Goal: Navigation & Orientation: Find specific page/section

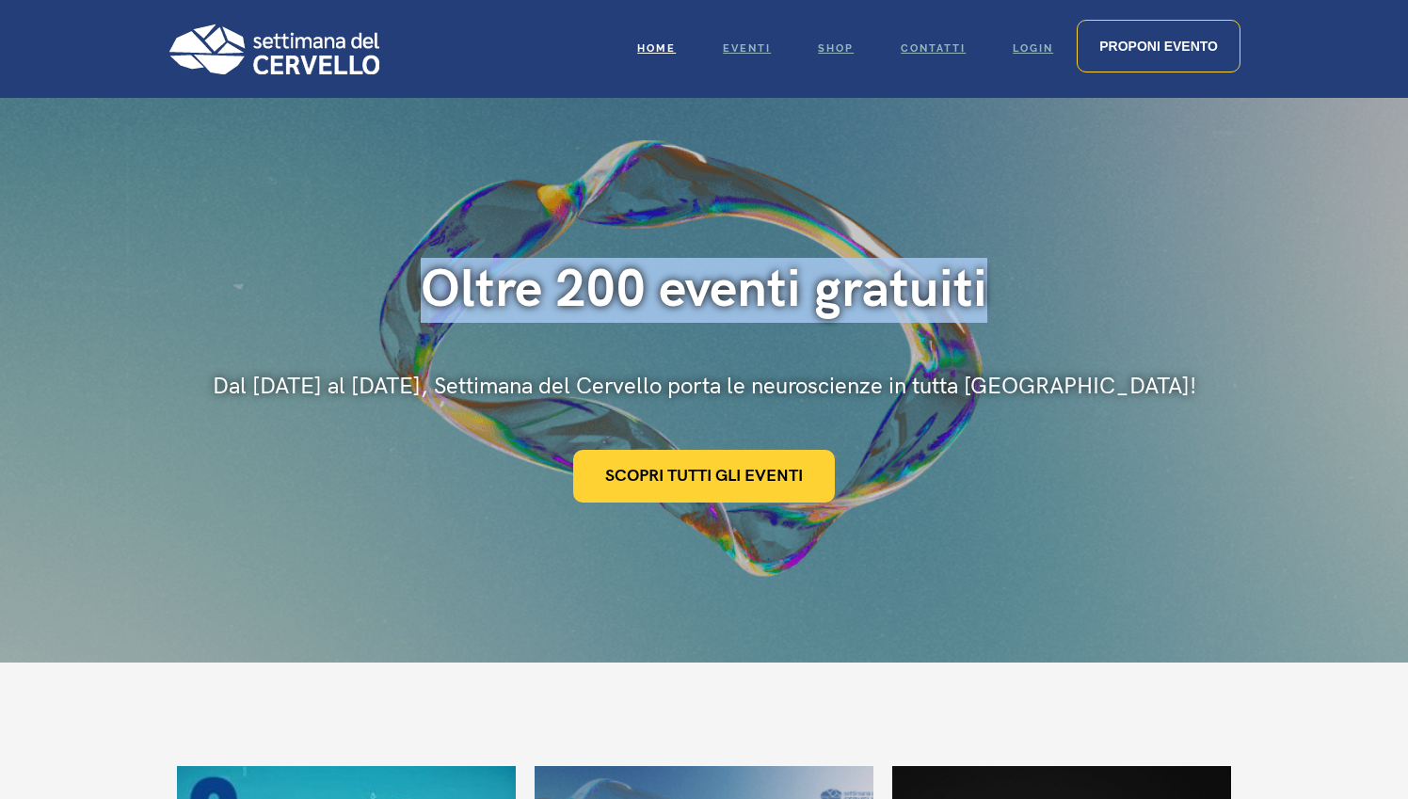
drag, startPoint x: 427, startPoint y: 292, endPoint x: 1011, endPoint y: 286, distance: 583.7
click at [1011, 286] on div "Oltre 200 eventi gratuiti" at bounding box center [705, 290] width 984 height 65
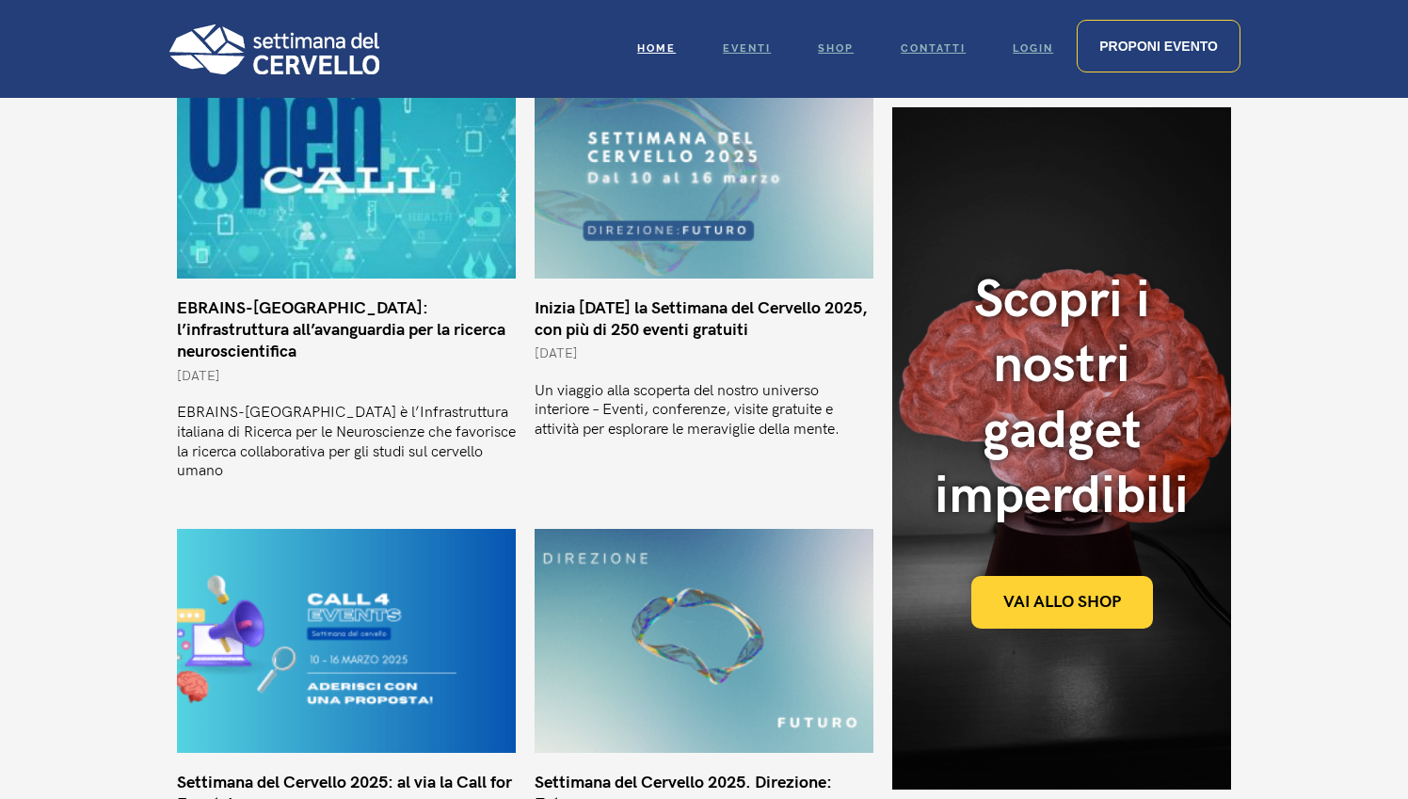
scroll to position [707, 0]
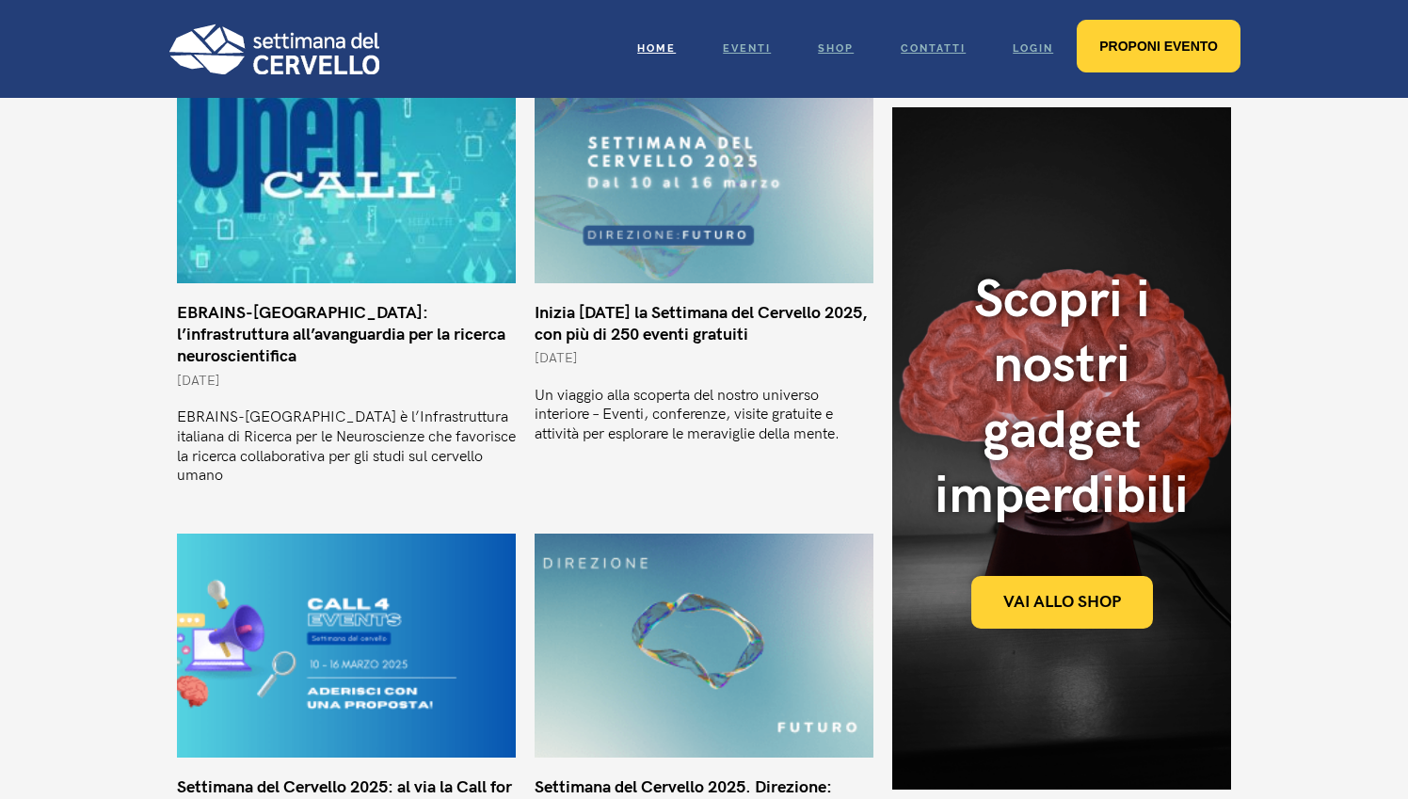
click at [1107, 45] on span "Proponi evento" at bounding box center [1159, 46] width 119 height 15
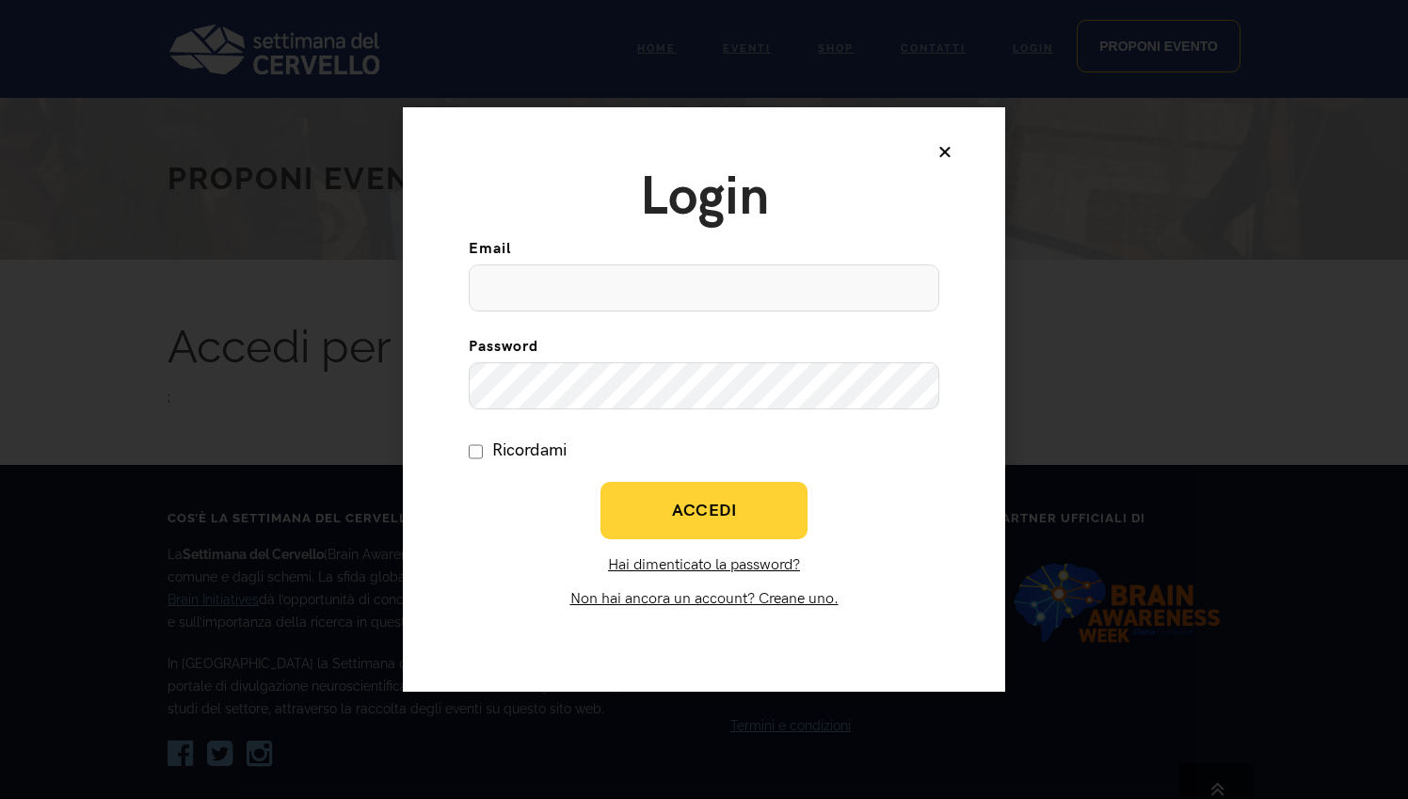
click at [945, 150] on icon at bounding box center [945, 151] width 15 height 15
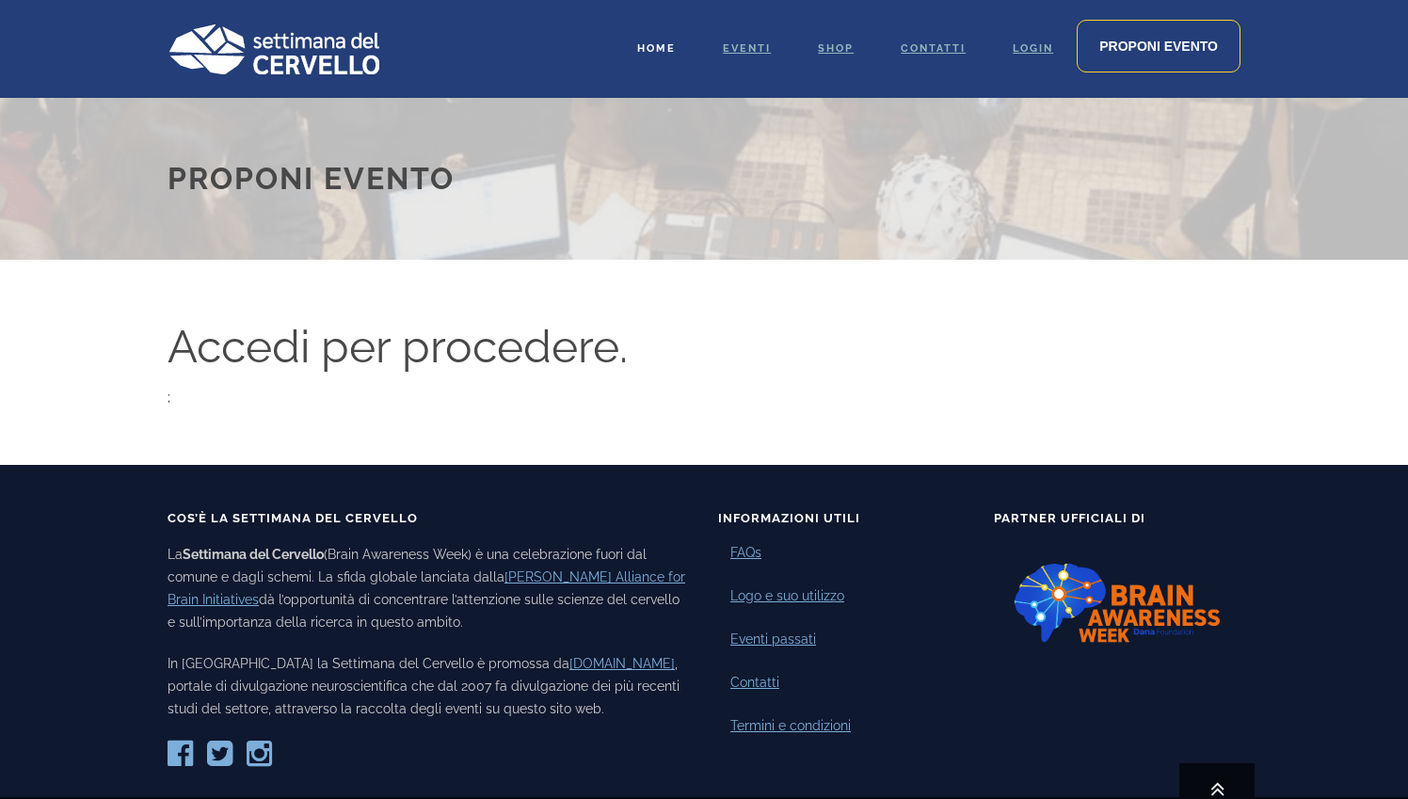
click at [662, 41] on link "Home" at bounding box center [657, 49] width 86 height 98
click at [723, 48] on span "Eventi" at bounding box center [747, 48] width 48 height 12
click at [744, 45] on span "Eventi" at bounding box center [747, 48] width 48 height 12
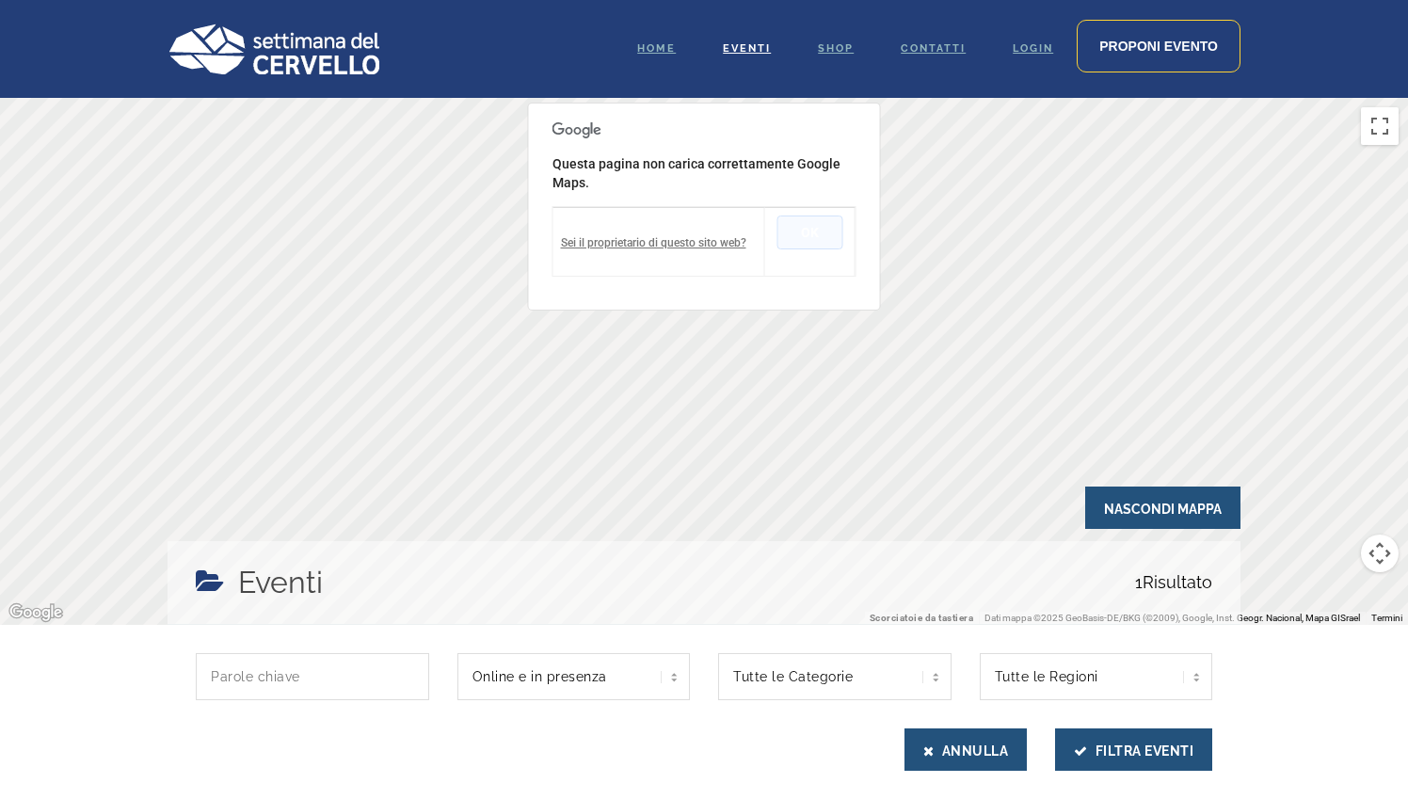
click at [816, 232] on button "OK" at bounding box center [811, 233] width 66 height 34
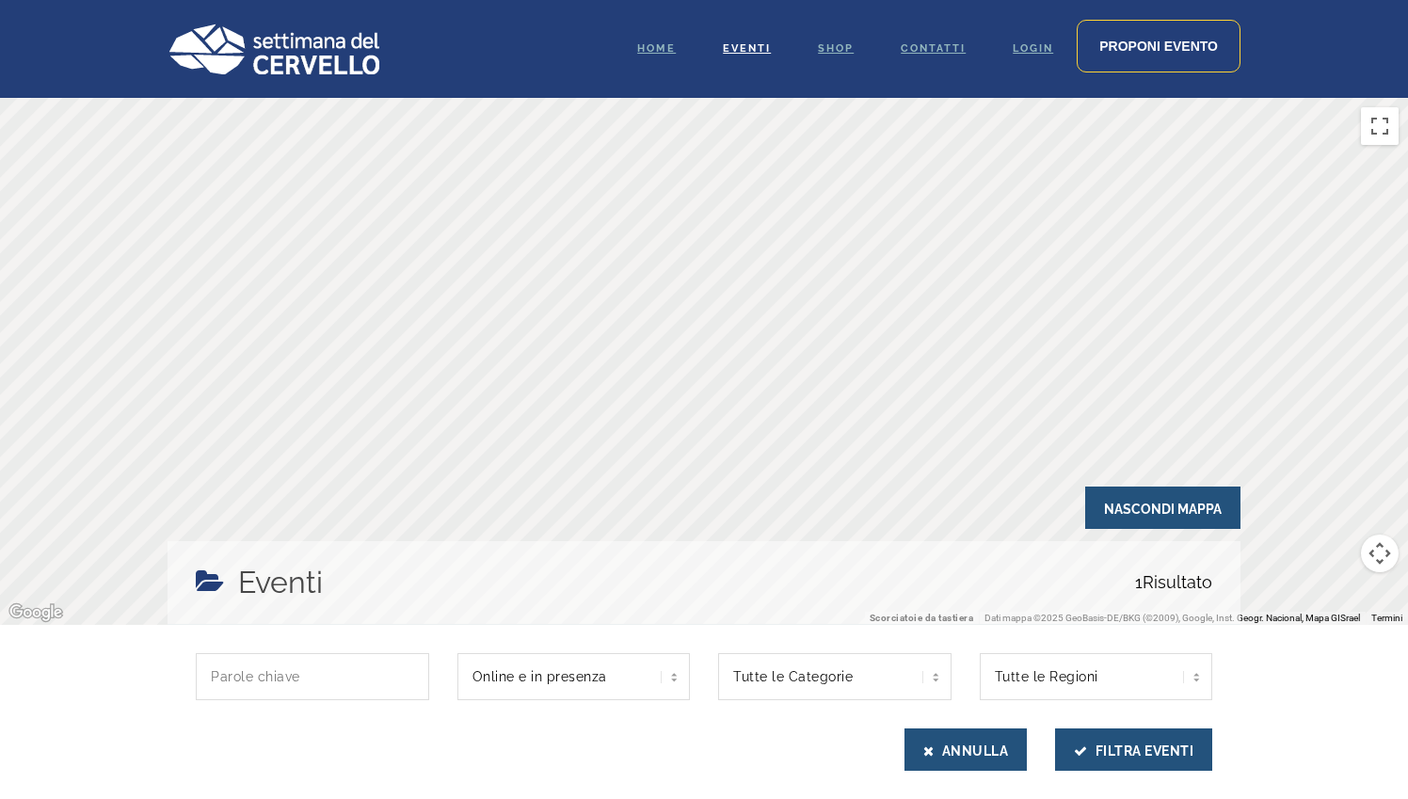
click at [324, 50] on img at bounding box center [274, 49] width 212 height 51
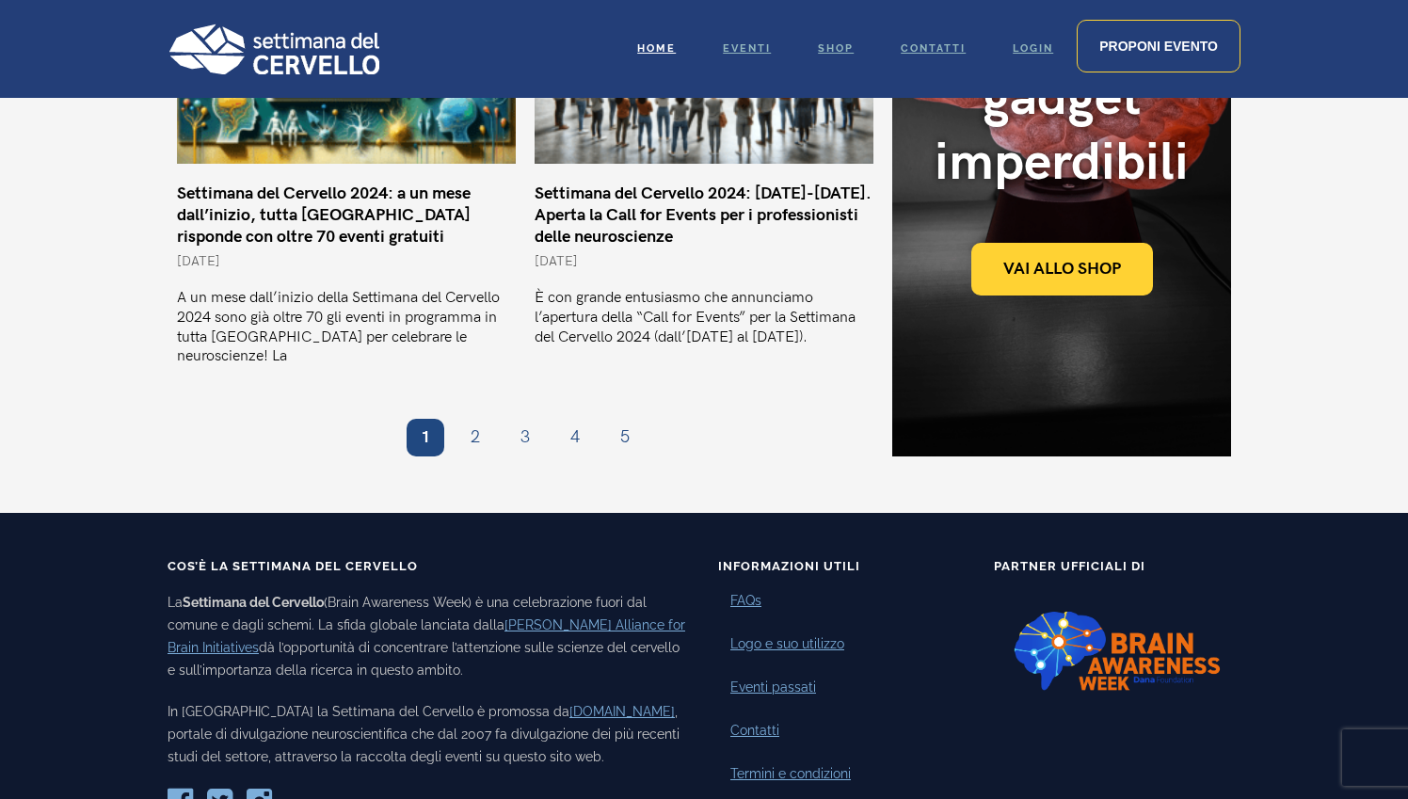
scroll to position [1757, 0]
